Goal: Transaction & Acquisition: Purchase product/service

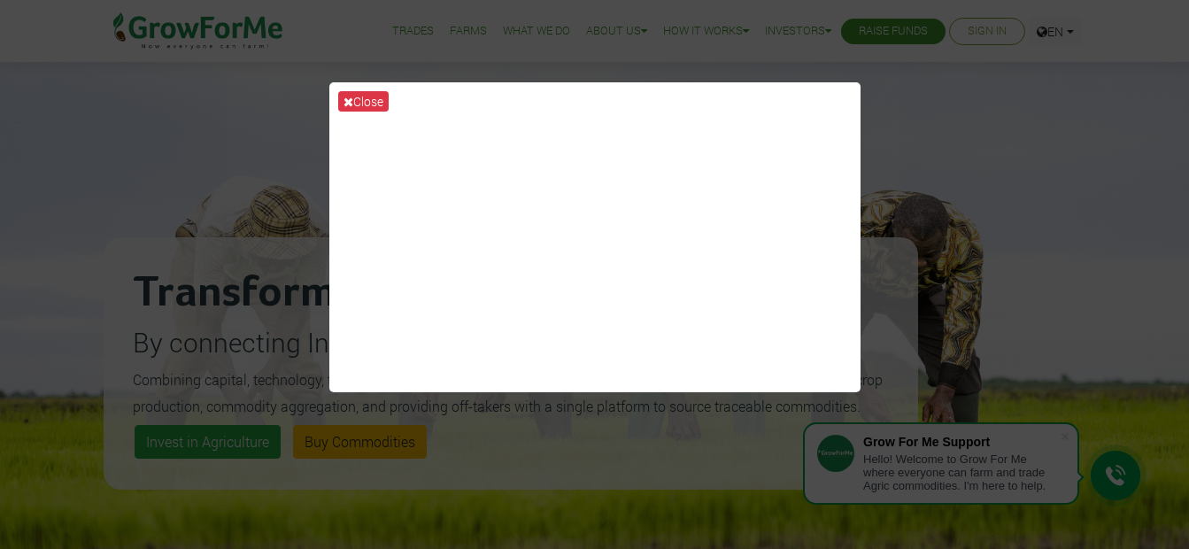
click at [877, 149] on div "Close" at bounding box center [594, 274] width 1189 height 549
click at [1049, 382] on div "Close" at bounding box center [594, 274] width 1189 height 549
click at [359, 103] on button "Close" at bounding box center [363, 101] width 50 height 20
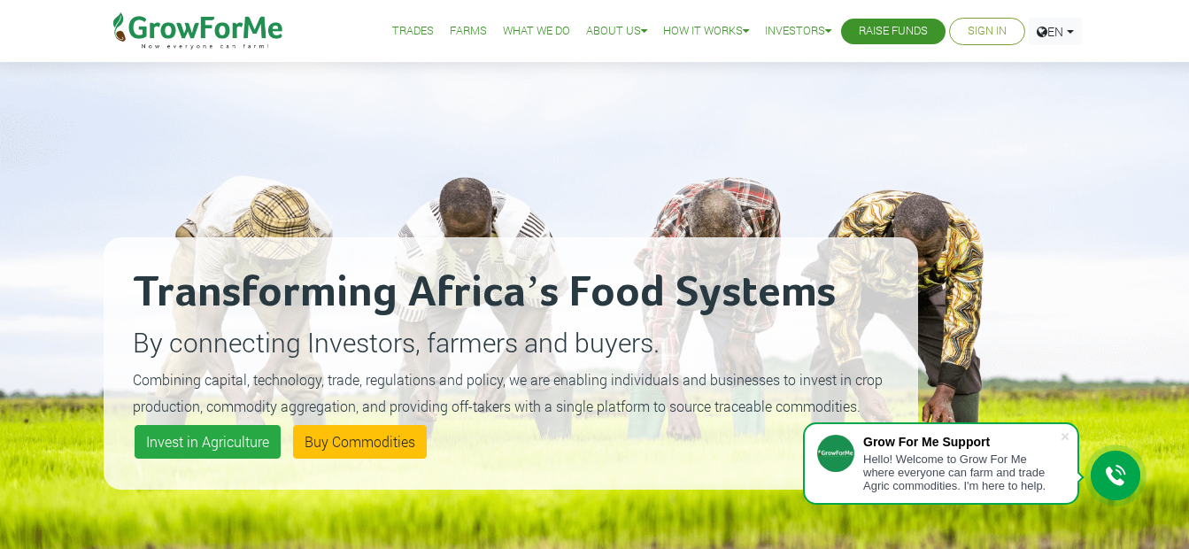
click at [397, 22] on link "Trades" at bounding box center [413, 31] width 42 height 19
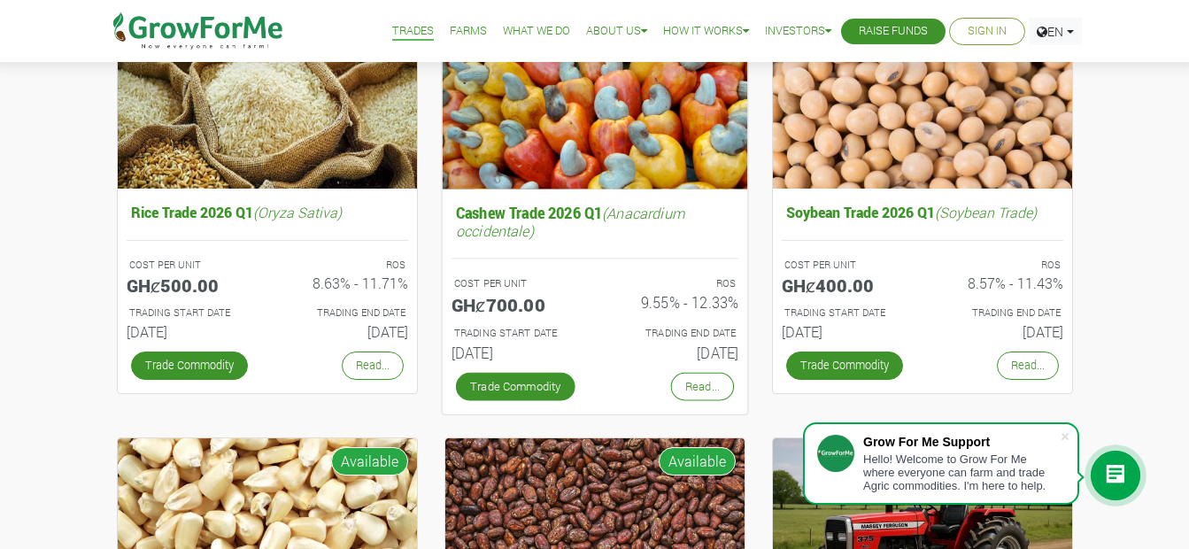
scroll to position [177, 0]
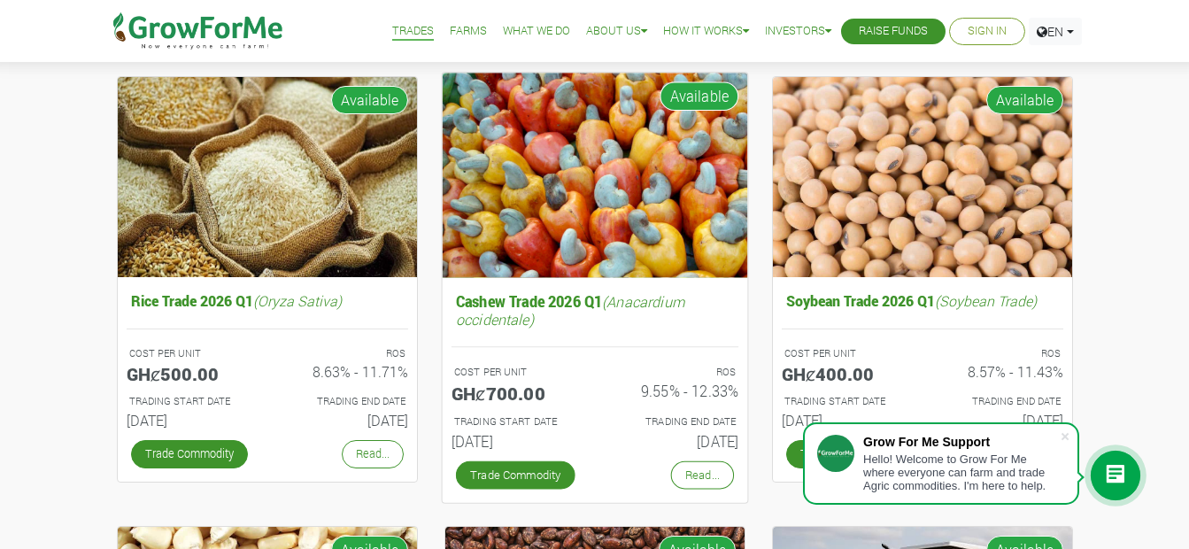
click at [610, 212] on img at bounding box center [594, 175] width 305 height 205
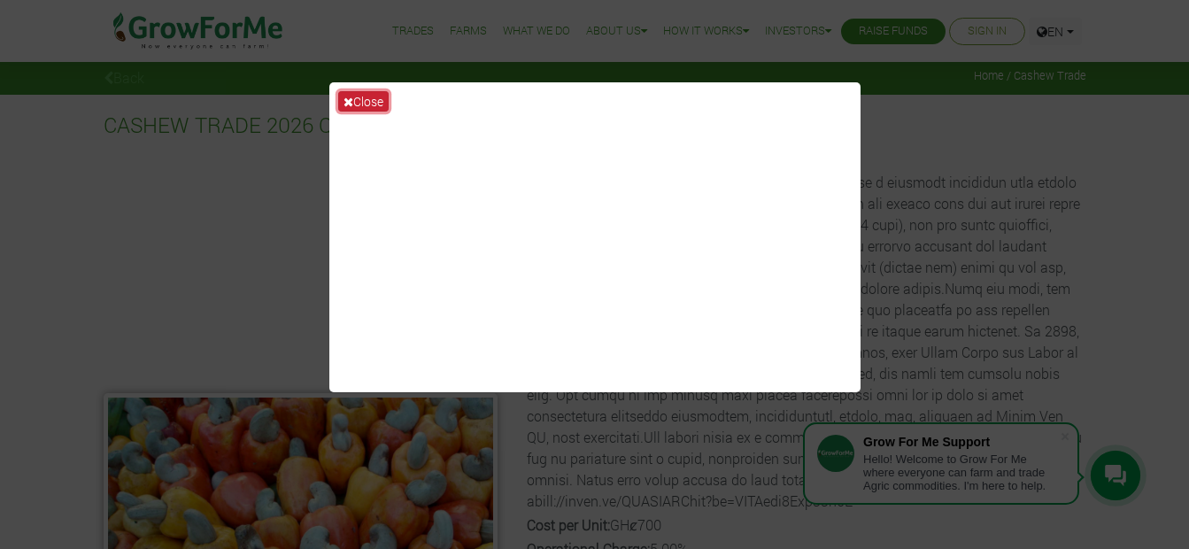
click at [356, 100] on button "Close" at bounding box center [363, 101] width 50 height 20
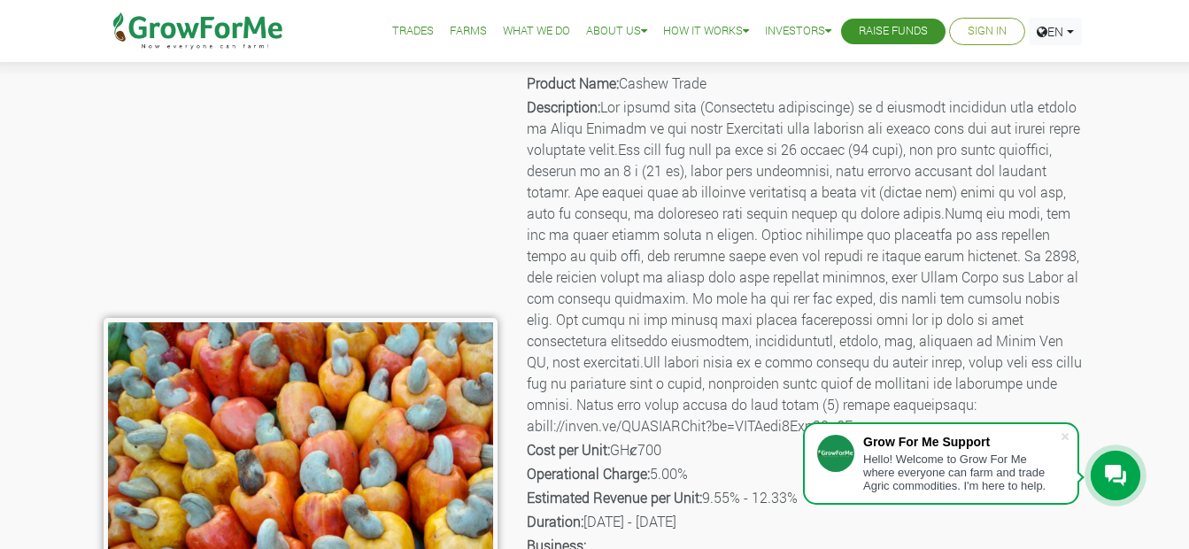
scroll to position [177, 0]
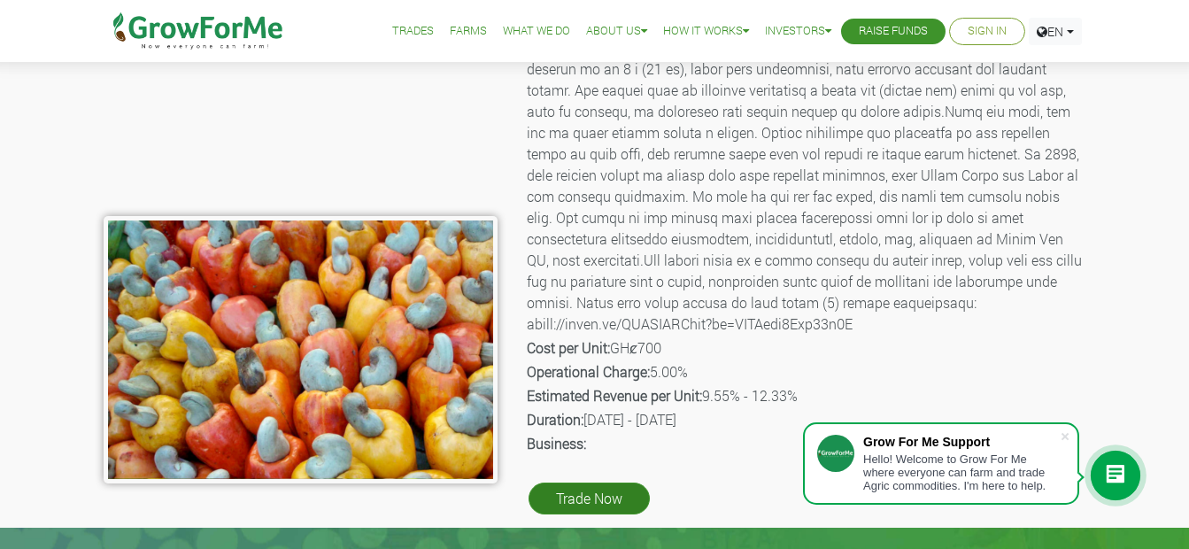
click at [591, 505] on link "Trade Now" at bounding box center [589, 499] width 121 height 32
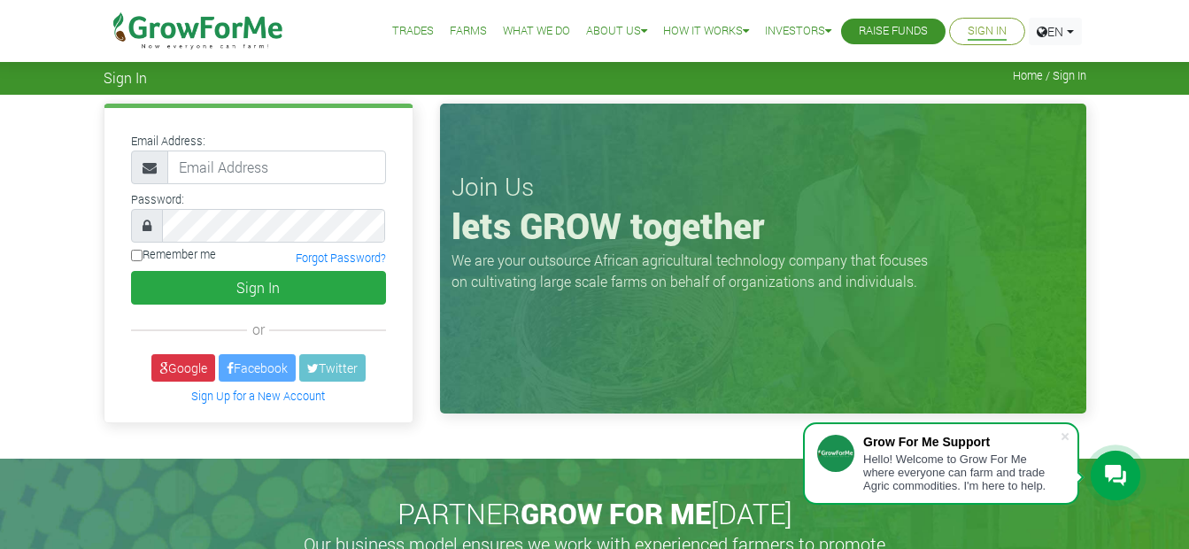
click at [527, 27] on link "What We Do" at bounding box center [536, 31] width 67 height 19
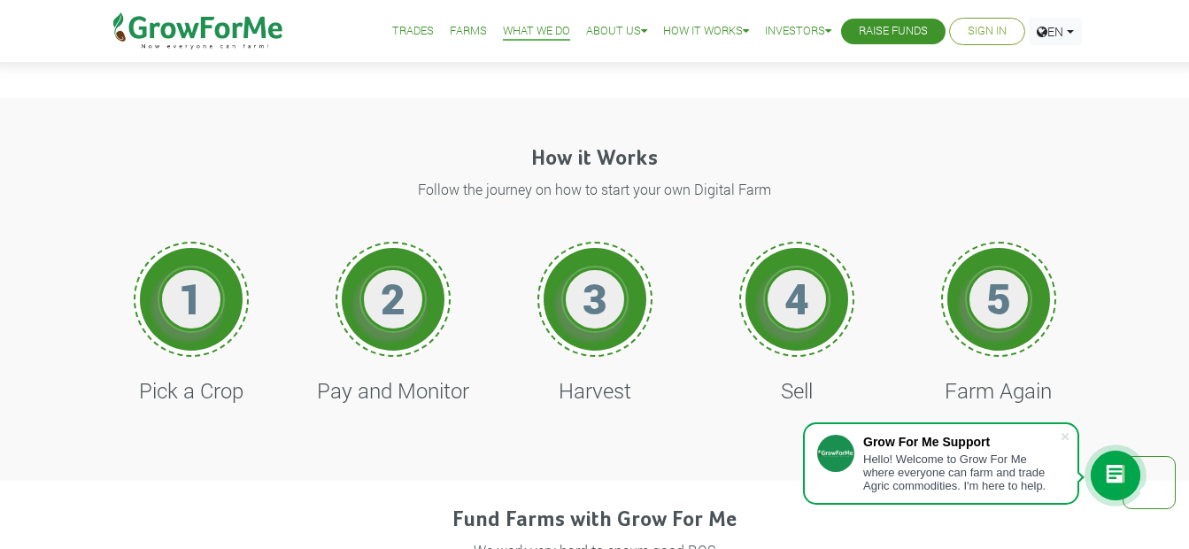
scroll to position [620, 0]
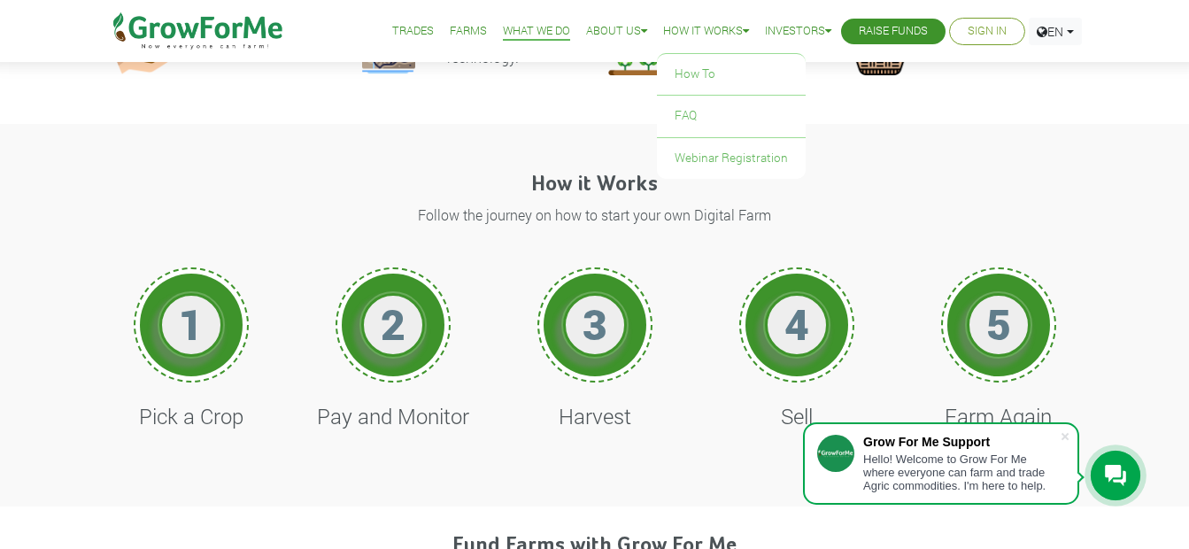
click at [695, 31] on link "How it Works" at bounding box center [706, 31] width 86 height 19
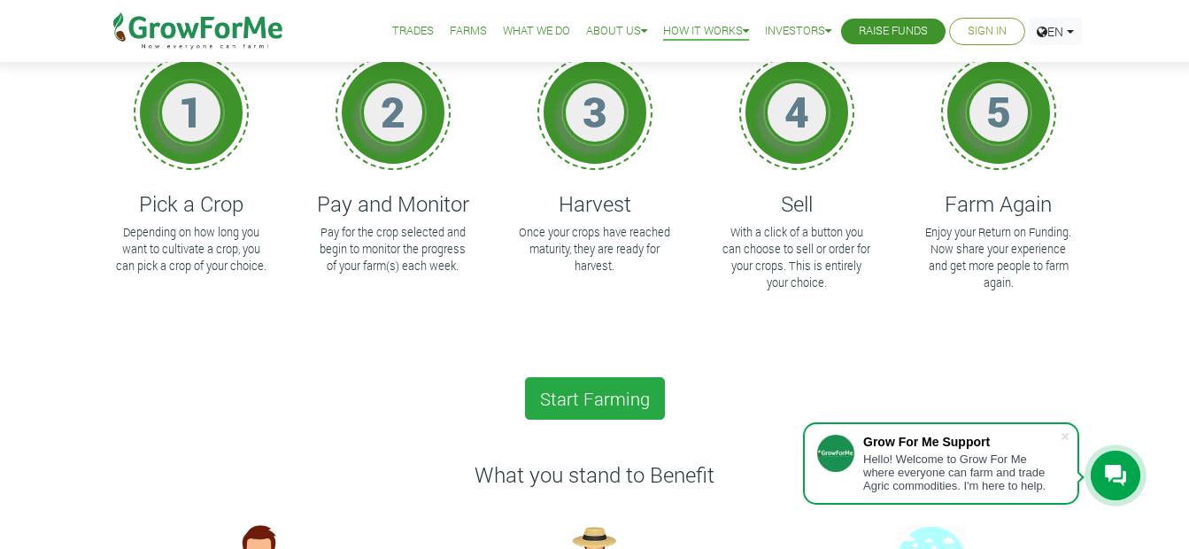
scroll to position [177, 0]
click at [982, 29] on link "Sign In" at bounding box center [987, 31] width 39 height 19
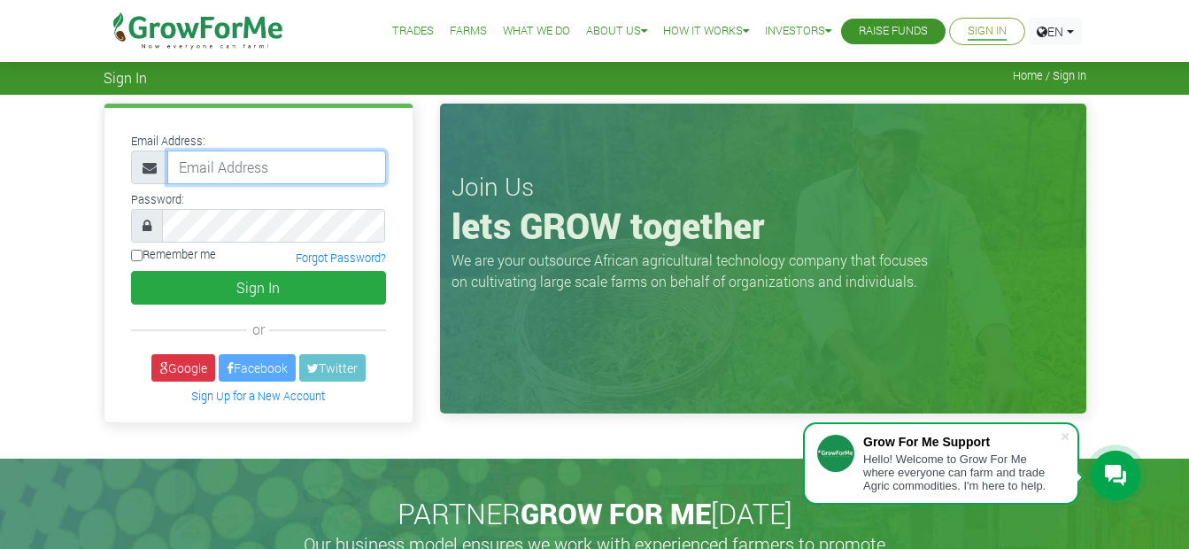
drag, startPoint x: 0, startPoint y: 0, endPoint x: 253, endPoint y: 169, distance: 304.5
click at [253, 169] on input "email" at bounding box center [276, 168] width 219 height 34
type input "233243404438@growforme.com"
click at [274, 253] on div "Remember me Forgot Password?" at bounding box center [259, 258] width 282 height 24
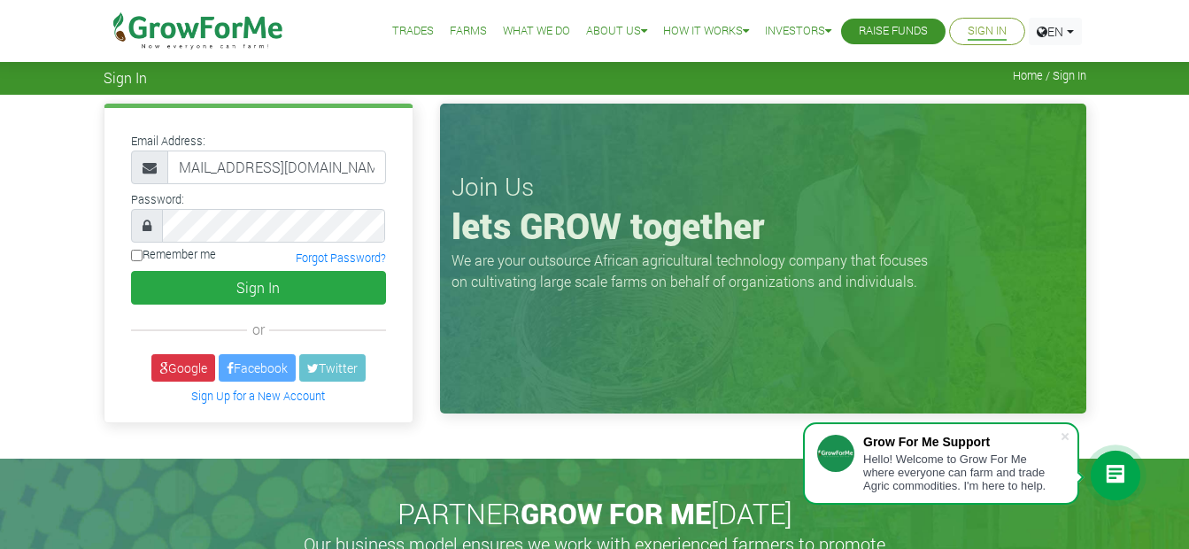
scroll to position [0, 0]
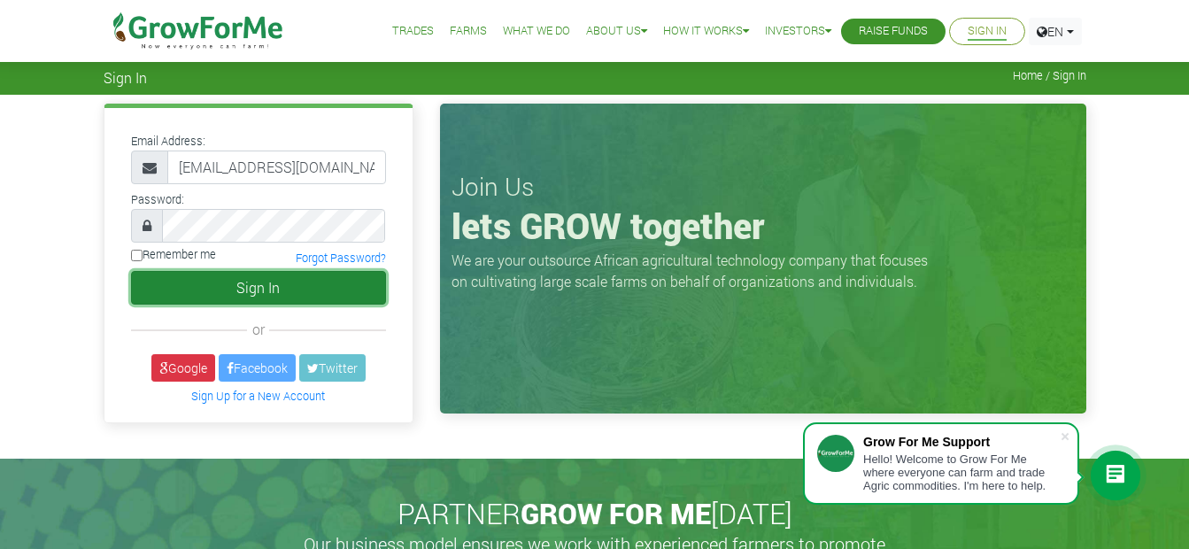
click at [290, 288] on button "Sign In" at bounding box center [258, 288] width 255 height 34
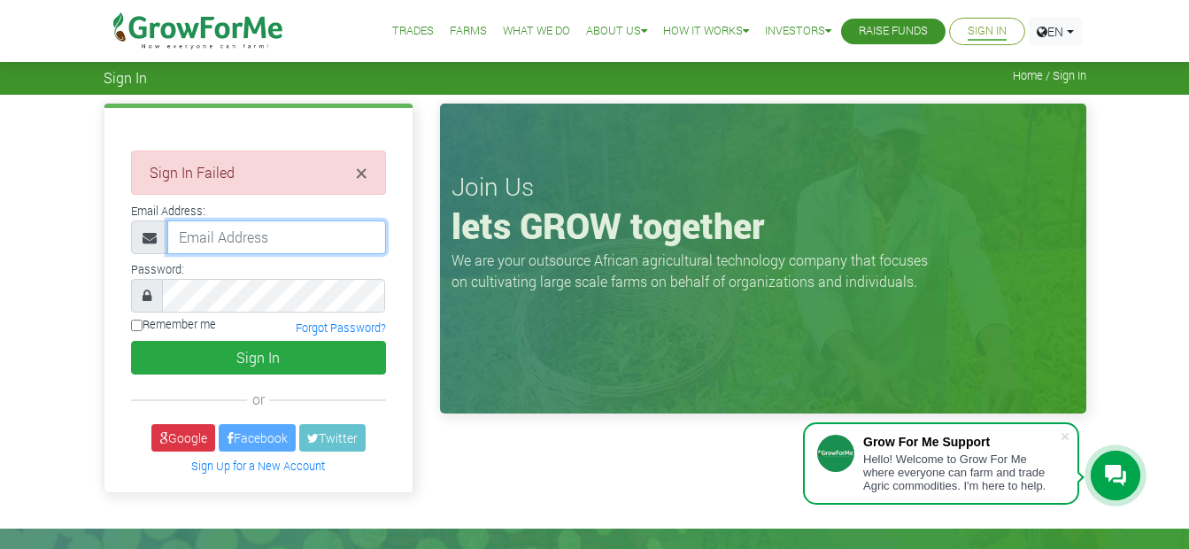
click at [237, 247] on input "email" at bounding box center [276, 237] width 219 height 34
type input "[EMAIL_ADDRESS][DOMAIN_NAME]"
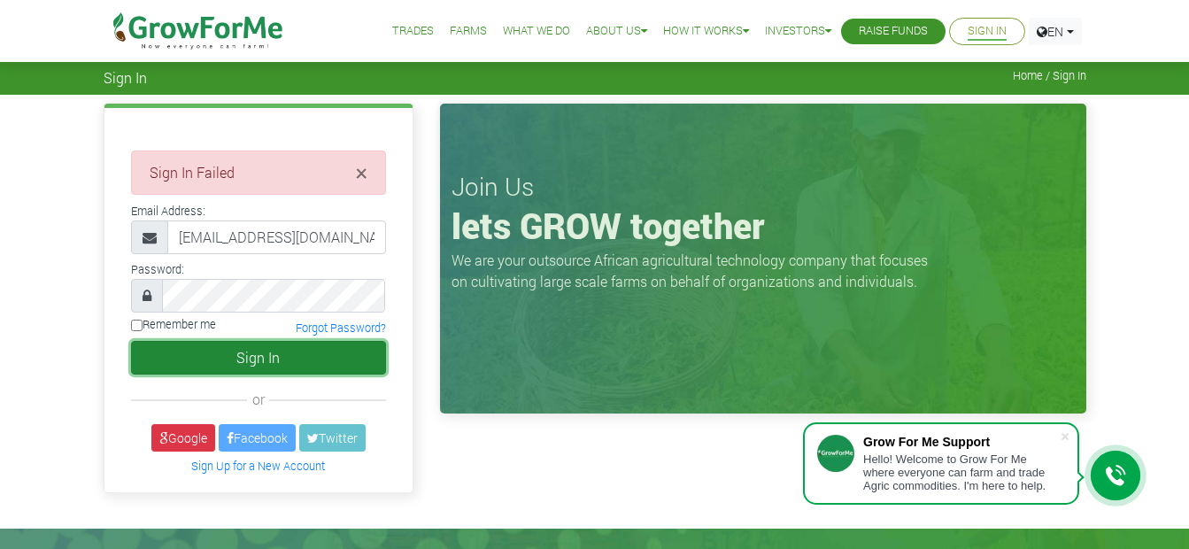
click at [258, 353] on button "Sign In" at bounding box center [258, 358] width 255 height 34
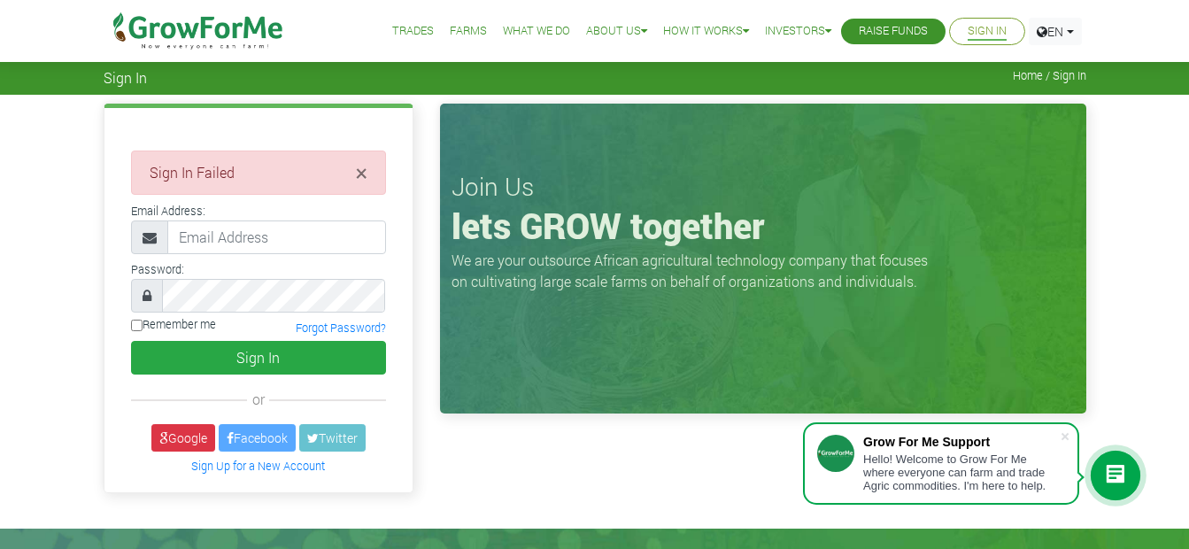
click at [956, 460] on div "Hello! Welcome to Grow For Me where everyone can farm and trade Agric commoditi…" at bounding box center [961, 472] width 197 height 40
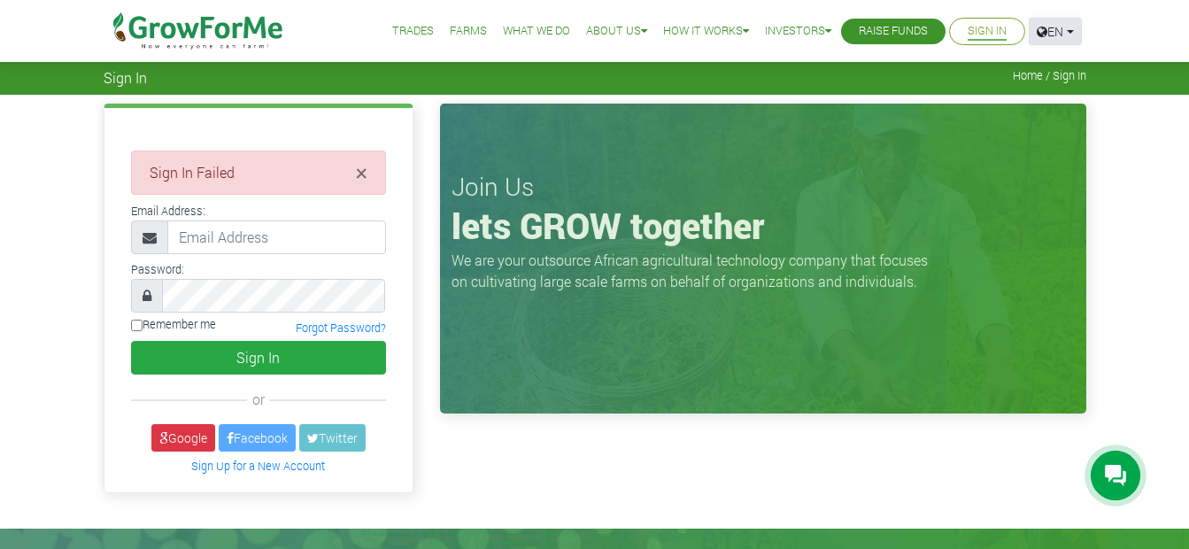
click at [1064, 23] on link "EN" at bounding box center [1055, 31] width 53 height 27
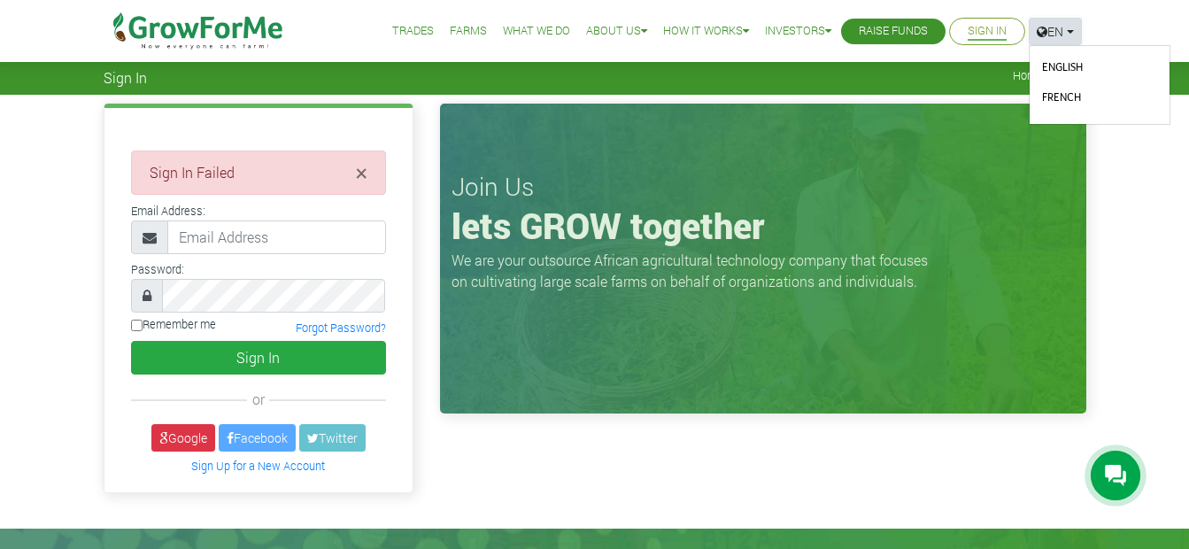
click at [1064, 23] on link "EN" at bounding box center [1055, 31] width 53 height 27
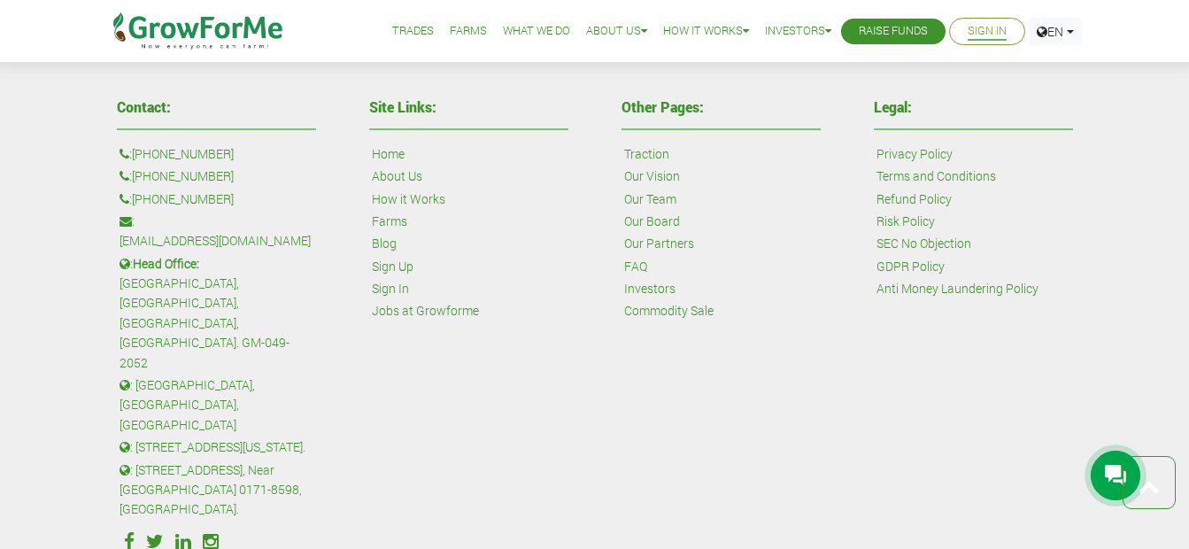
scroll to position [928, 0]
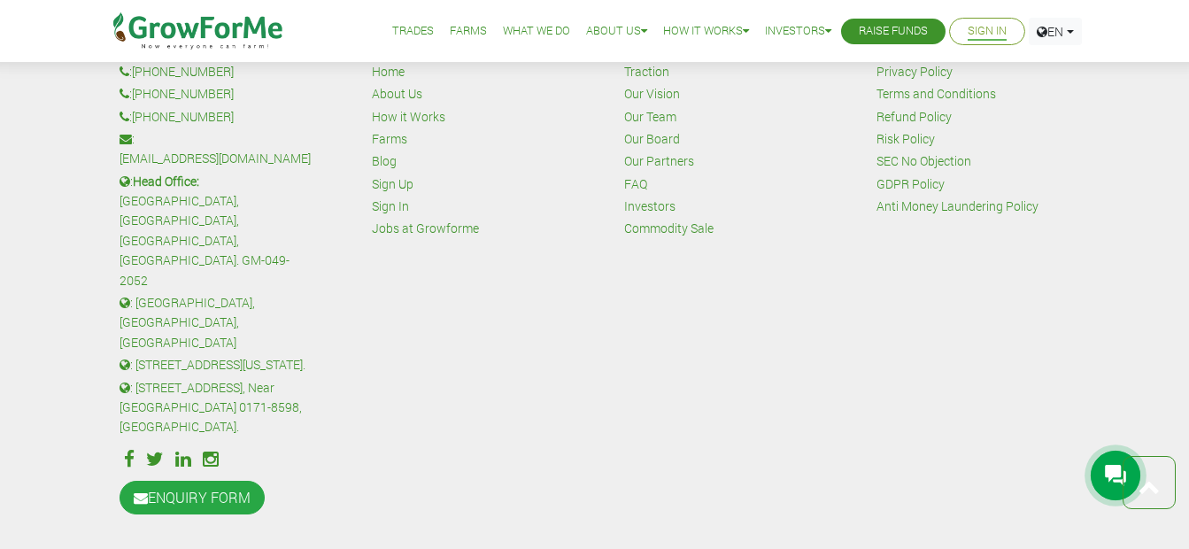
click at [125, 450] on icon at bounding box center [129, 459] width 11 height 19
click at [182, 450] on icon at bounding box center [183, 459] width 16 height 19
